Goal: Information Seeking & Learning: Learn about a topic

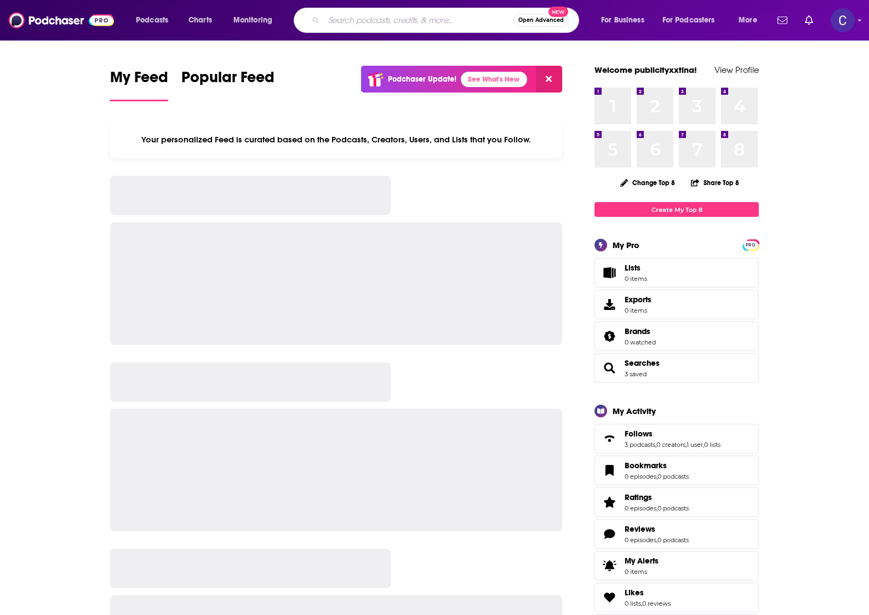
click at [394, 16] on input "Search podcasts, credits, & more..." at bounding box center [419, 21] width 190 height 18
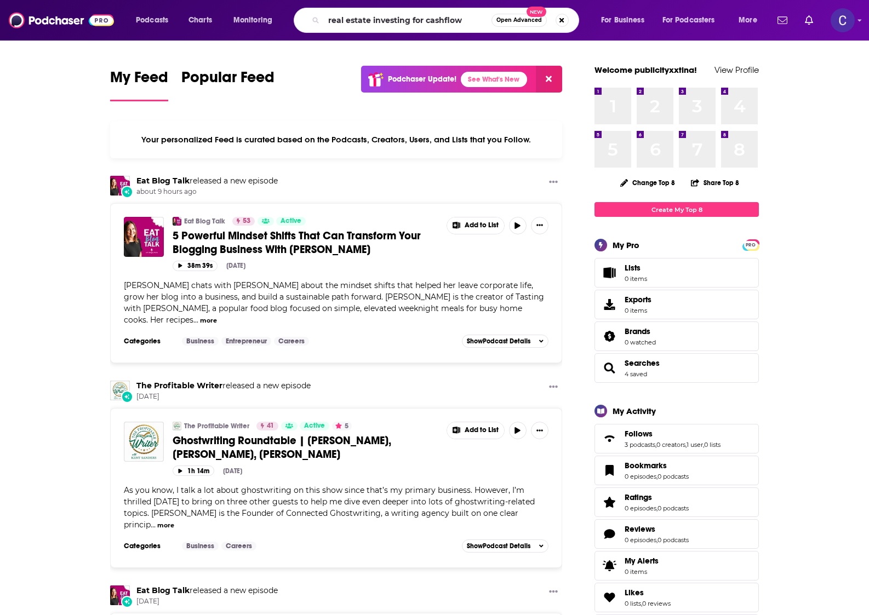
type input "real estate investing for cashflow"
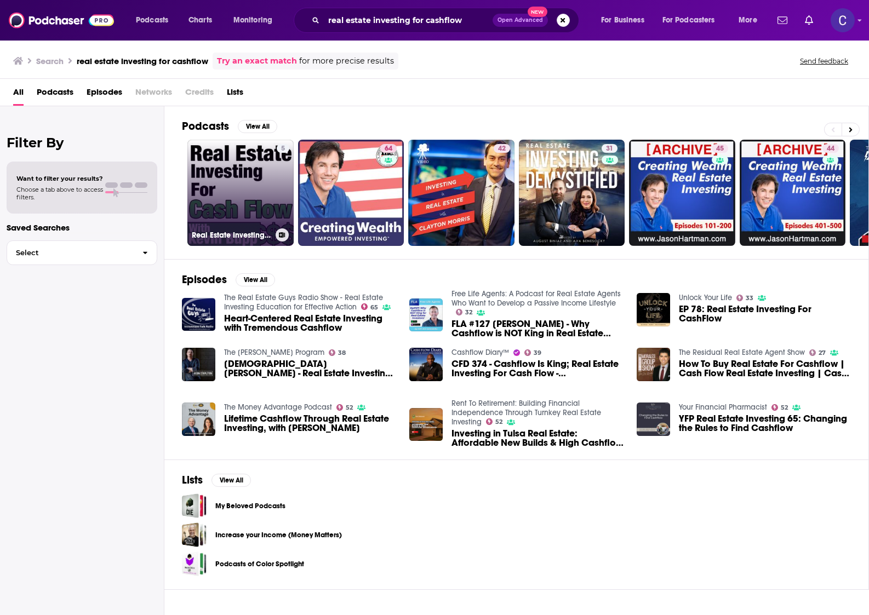
click at [279, 196] on div "5" at bounding box center [283, 186] width 13 height 84
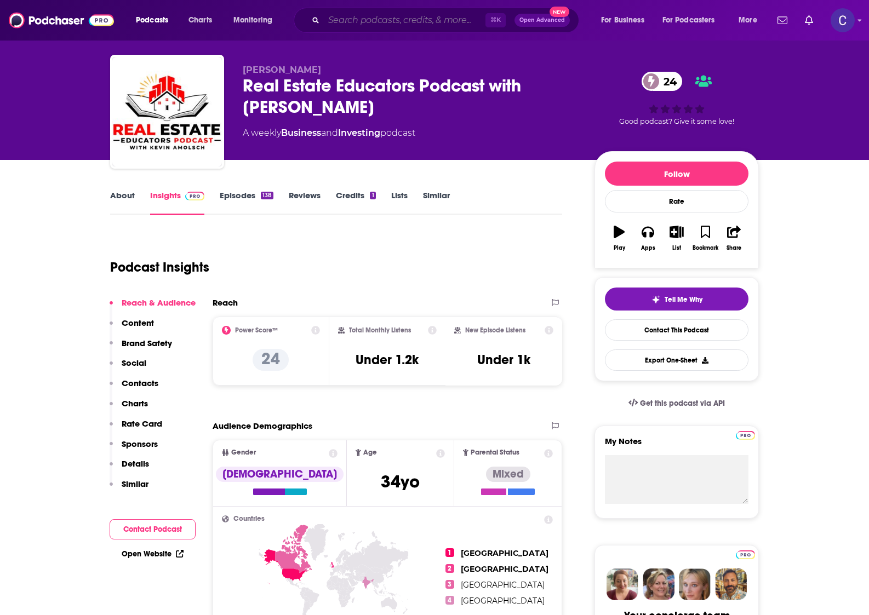
click at [439, 18] on input "Search podcasts, credits, & more..." at bounding box center [405, 21] width 162 height 18
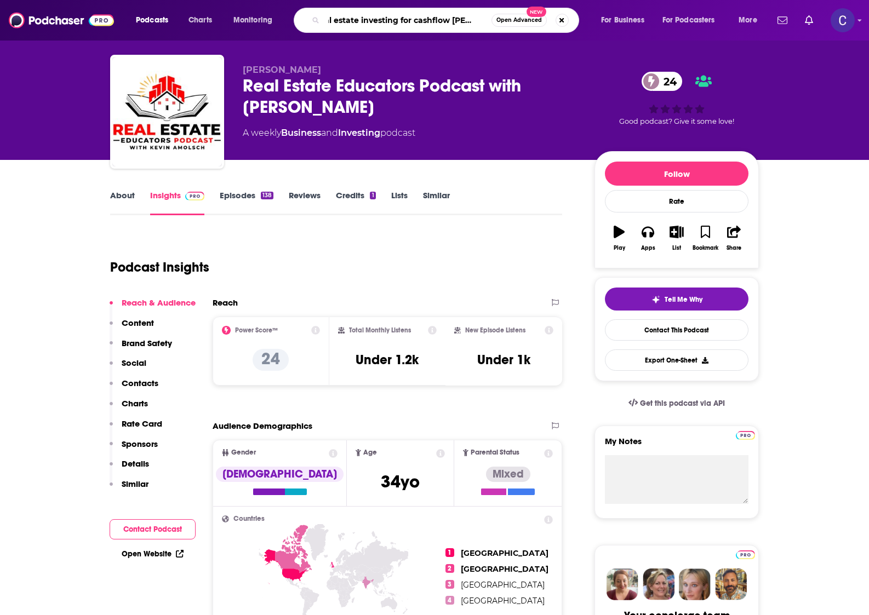
scroll to position [0, 23]
type input "real estate investing for cashflow kevin bupp"
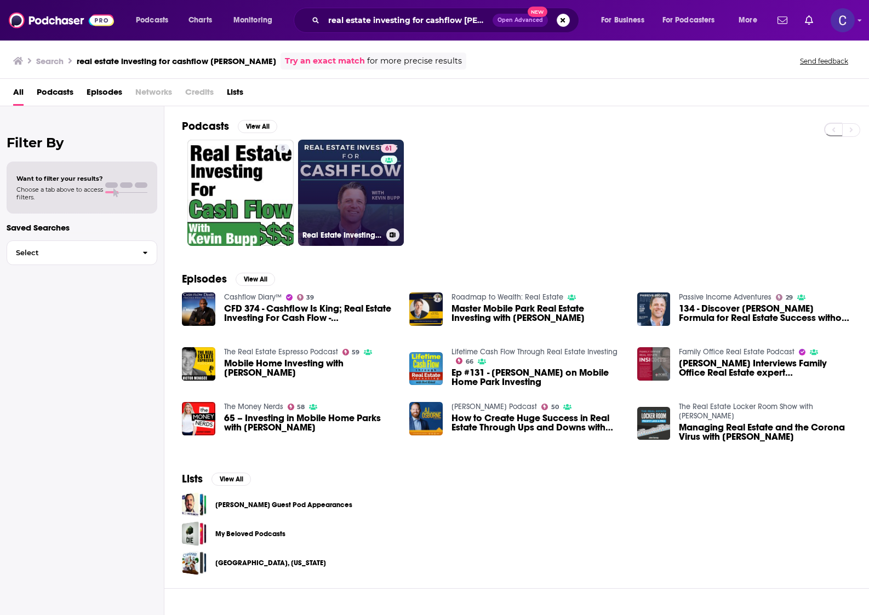
click at [358, 167] on link "61 Real Estate Investing for Cash Flow with Kevin Bupp" at bounding box center [351, 193] width 106 height 106
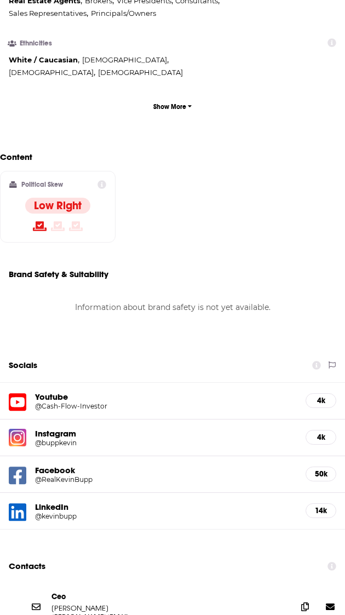
scroll to position [1009, 0]
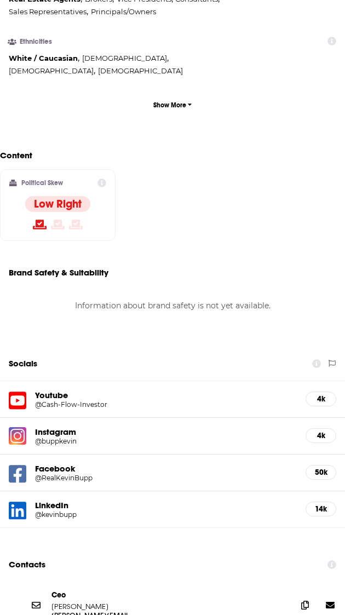
click at [78, 400] on h5 "@Cash-Flow-Investor" at bounding box center [87, 404] width 105 height 8
click at [69, 437] on h5 "@buppkevin" at bounding box center [87, 441] width 105 height 8
